Goal: Task Accomplishment & Management: Manage account settings

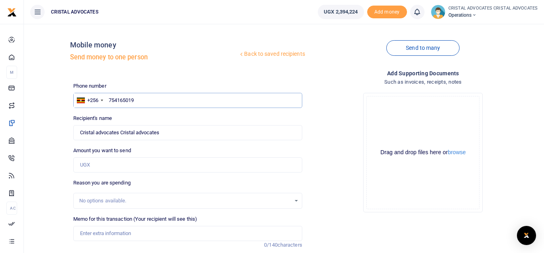
click at [155, 99] on input "754165019" at bounding box center [187, 100] width 229 height 15
type input "7"
type input "773767592"
type input "Simon Peter Senkungu"
type input "773767592"
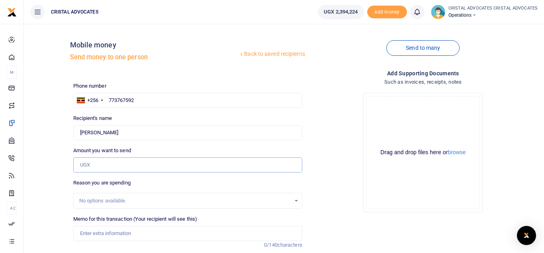
click at [103, 163] on input "Amount you want to send" at bounding box center [187, 164] width 229 height 15
type input "52,000"
click at [116, 232] on input "Memo for this transaction (Your recipient will see this)" at bounding box center [187, 233] width 229 height 15
paste input "Facilitation [Refund] for Investigating Officer's allowance to record a stateme…"
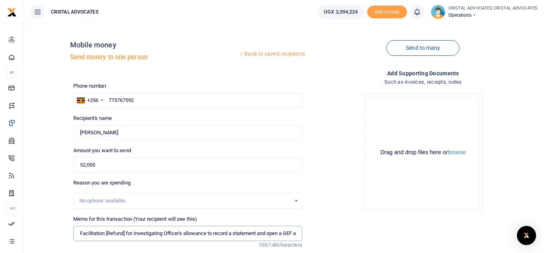
scroll to position [0, 20]
click at [105, 232] on input "Facilitation [Refund] for Investigating Officer's allowance to record a stateme…" at bounding box center [187, 233] width 229 height 15
click at [89, 233] on input "Facilitation [Refund for Investigating Officer's allowance to record a statemen…" at bounding box center [187, 233] width 229 height 15
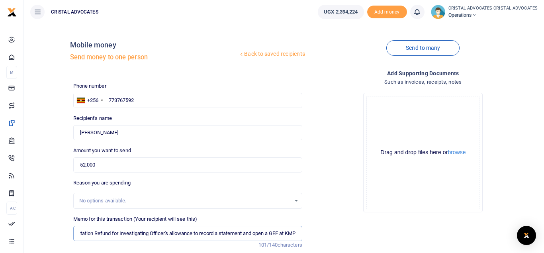
click at [80, 234] on input "Facilitation Refund for Investigating Officer's allowance to record a statement…" at bounding box center [187, 233] width 229 height 15
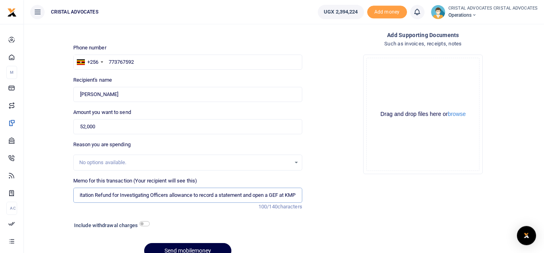
scroll to position [77, 0]
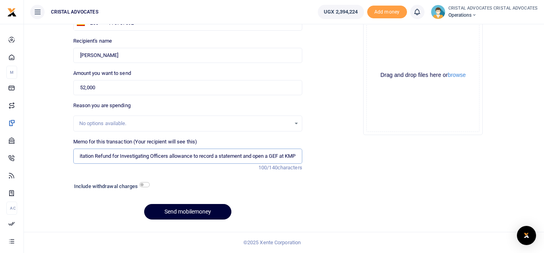
type input "Facilitation Refund for Investigating Officers allowance to record a statement …"
click at [182, 211] on button "Send mobilemoney" at bounding box center [187, 212] width 87 height 16
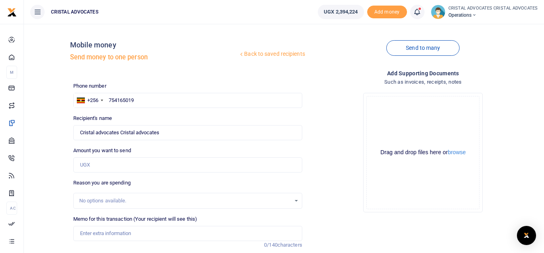
click at [417, 11] on icon at bounding box center [417, 12] width 8 height 9
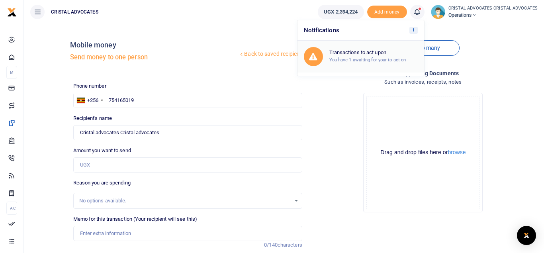
click at [359, 57] on div "Transactions to act upon You have 1 awaiting for your to act on" at bounding box center [373, 56] width 88 height 14
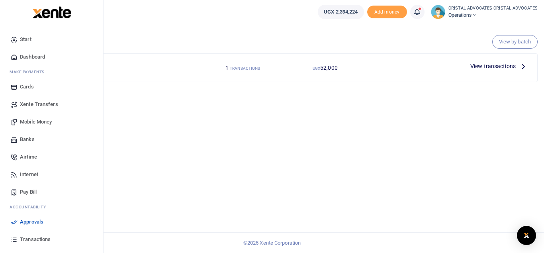
click at [40, 124] on span "Mobile Money" at bounding box center [36, 122] width 32 height 8
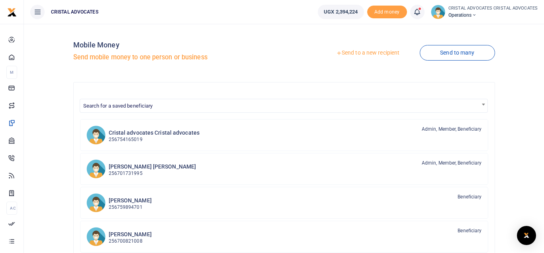
click at [356, 51] on link "Send to a new recipient" at bounding box center [368, 53] width 104 height 14
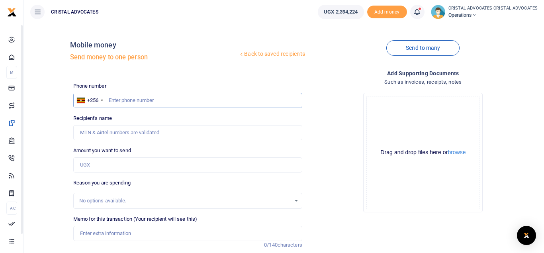
click at [134, 93] on input "text" at bounding box center [187, 100] width 229 height 15
type input "0"
type input "783177107"
type input "Lydia Ssanyu"
type input "783177107"
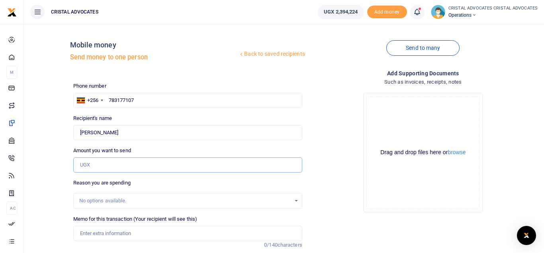
click at [94, 164] on input "Amount you want to send" at bounding box center [187, 164] width 229 height 15
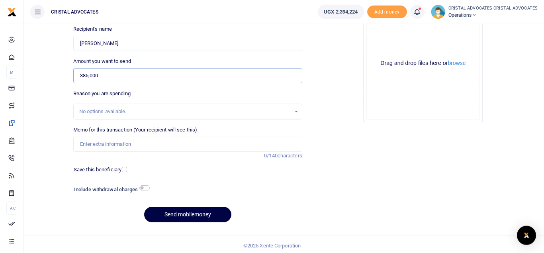
scroll to position [92, 0]
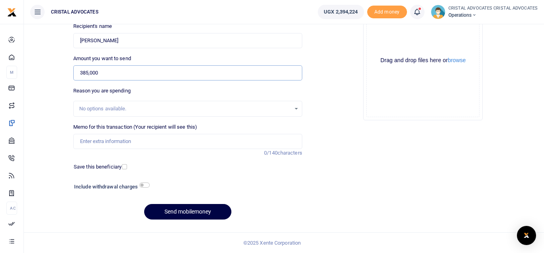
type input "385,000"
click at [145, 137] on input "Memo for this transaction (Your recipient will see this)" at bounding box center [187, 141] width 229 height 15
paste input "The amount is to facilitate police officers who came to office to record Ms Mar…"
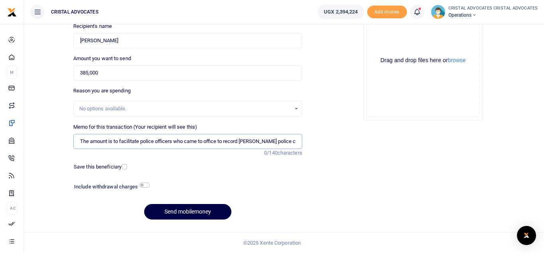
scroll to position [0, 39]
click at [253, 139] on input "The amount is to facilitate police officers who came to office to record Ms Mar…" at bounding box center [187, 141] width 229 height 15
type input "The amount is to facilitate police officers who came to office to record Ms Mar…"
click at [181, 211] on button "Send mobilemoney" at bounding box center [187, 212] width 87 height 16
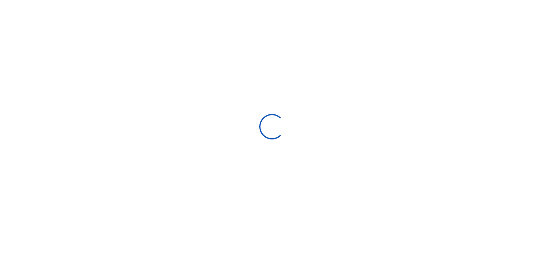
select select "Loading bundles"
select select
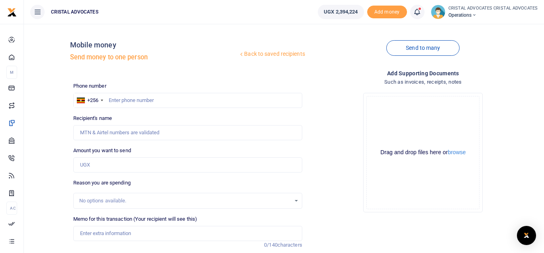
click at [417, 10] on icon at bounding box center [417, 12] width 8 height 9
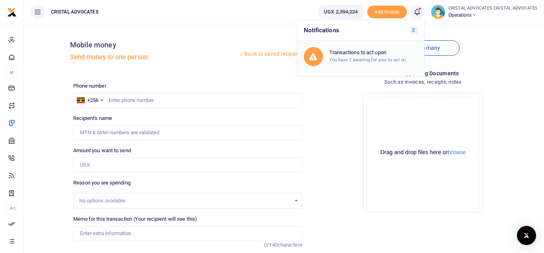
click at [368, 59] on small "You have 2 awaiting for your to act on" at bounding box center [367, 60] width 77 height 6
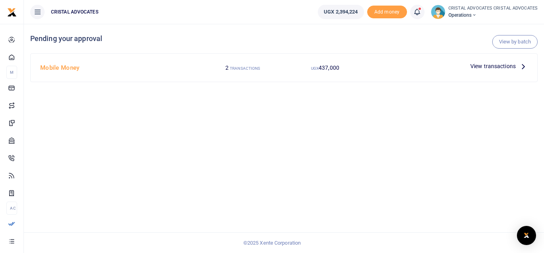
click at [403, 68] on div at bounding box center [416, 66] width 101 height 12
click at [494, 67] on span "View transactions" at bounding box center [492, 66] width 45 height 9
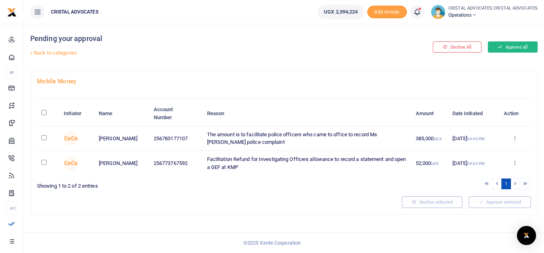
click at [512, 46] on button "Approve all" at bounding box center [513, 46] width 50 height 11
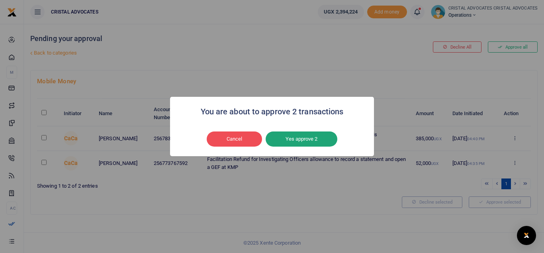
click at [300, 142] on button "Yes approve 2" at bounding box center [302, 138] width 72 height 15
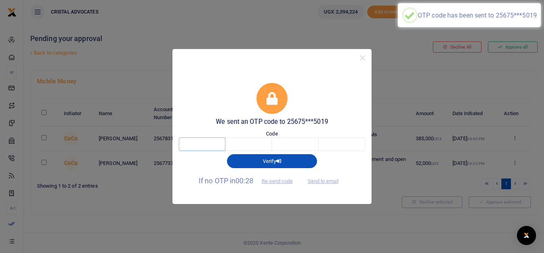
click at [209, 145] on input "text" at bounding box center [202, 144] width 47 height 14
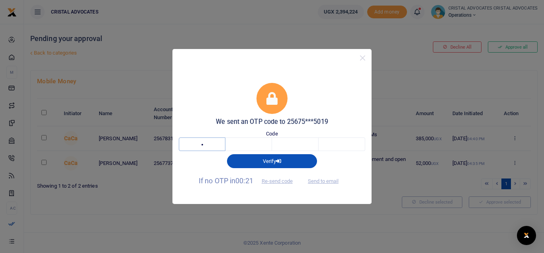
type input "1"
type input "7"
type input "5"
type input "8"
